Goal: Check status: Check status

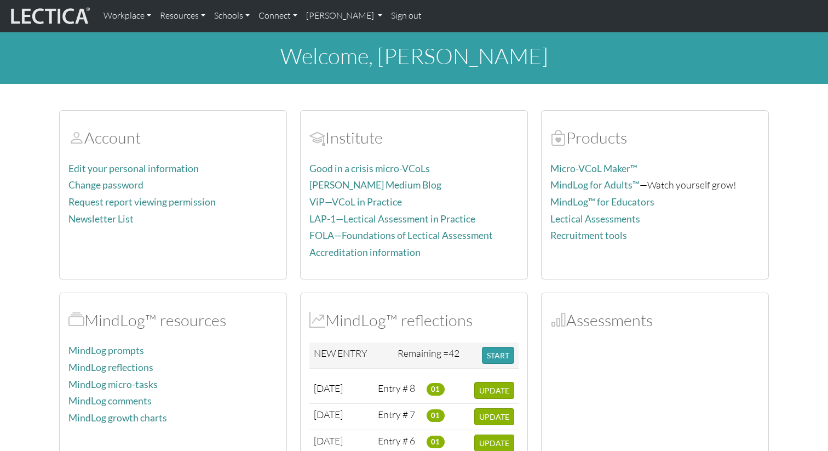
scroll to position [95, 0]
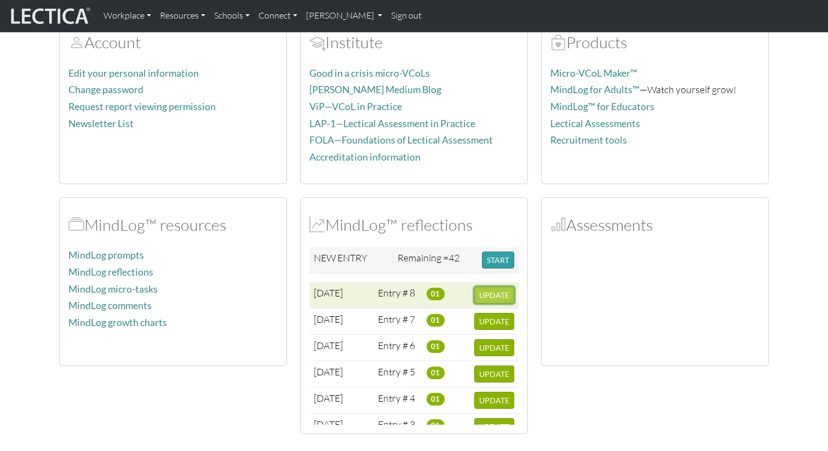
click at [488, 297] on span "UPDATE" at bounding box center [494, 294] width 30 height 9
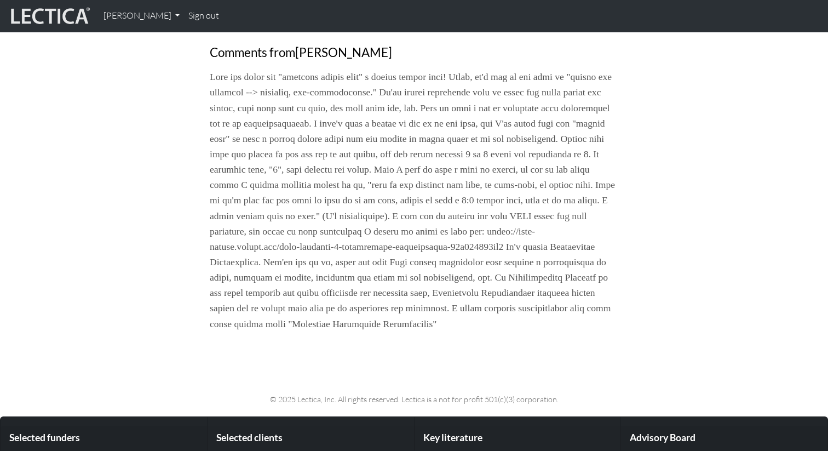
scroll to position [857, 0]
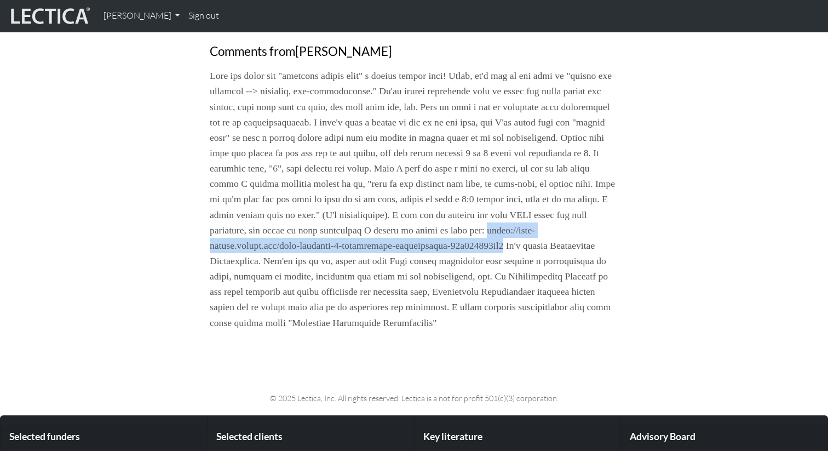
drag, startPoint x: 402, startPoint y: 247, endPoint x: 432, endPoint y: 261, distance: 33.6
click at [432, 261] on p at bounding box center [414, 199] width 408 height 262
copy p "[URL][DOMAIN_NAME]"
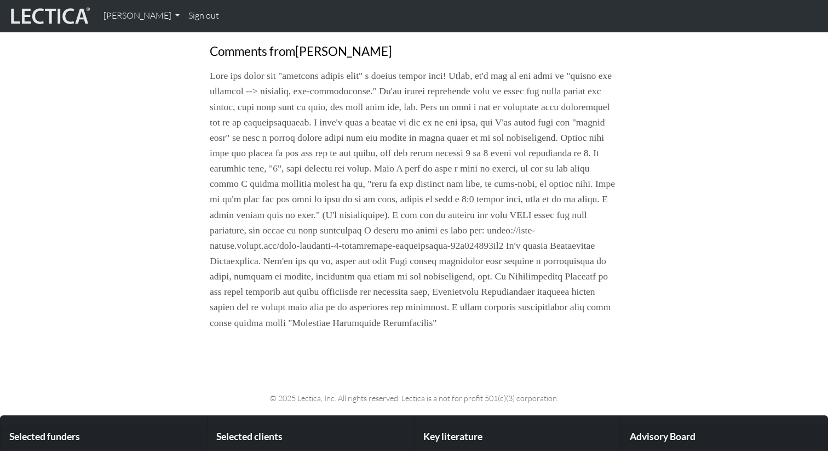
click at [328, 308] on p at bounding box center [414, 199] width 408 height 262
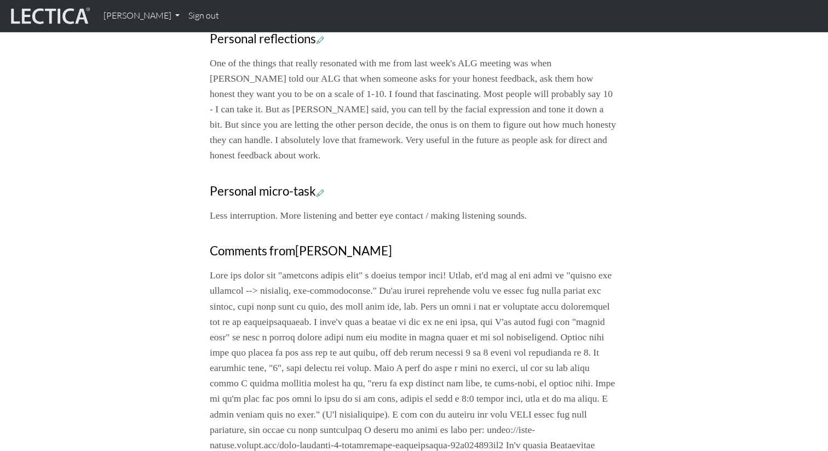
scroll to position [655, 0]
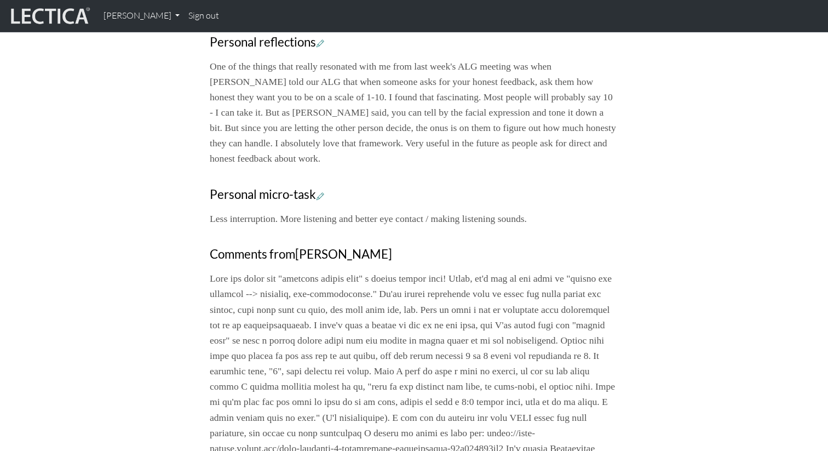
click at [327, 308] on p at bounding box center [414, 401] width 408 height 262
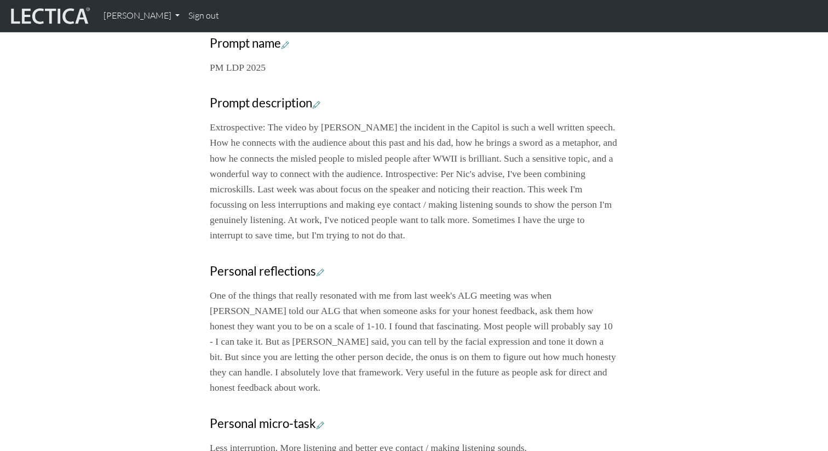
scroll to position [410, 0]
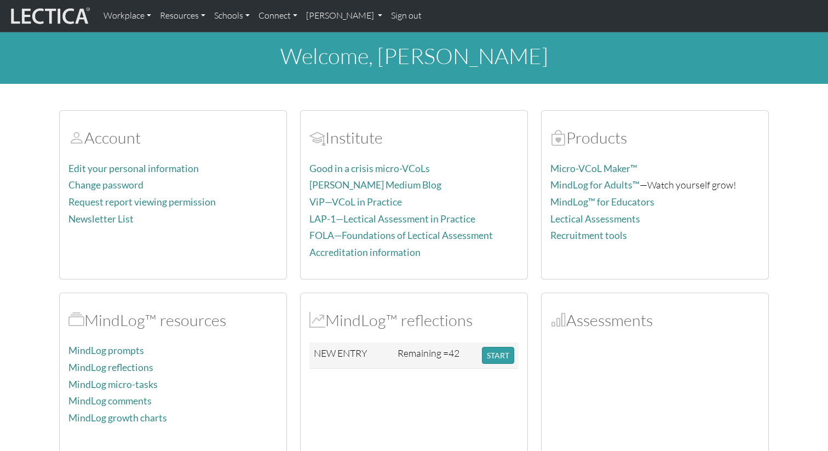
scroll to position [95, 0]
